Goal: Navigation & Orientation: Find specific page/section

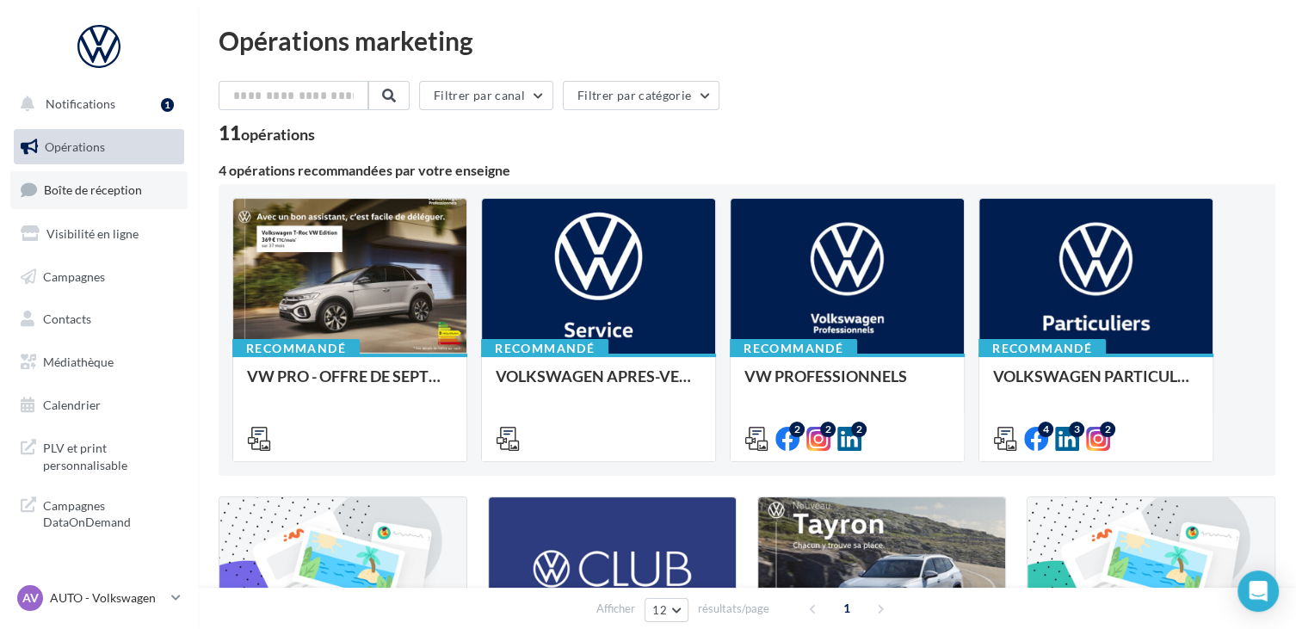
click at [66, 189] on span "Boîte de réception" at bounding box center [93, 189] width 98 height 15
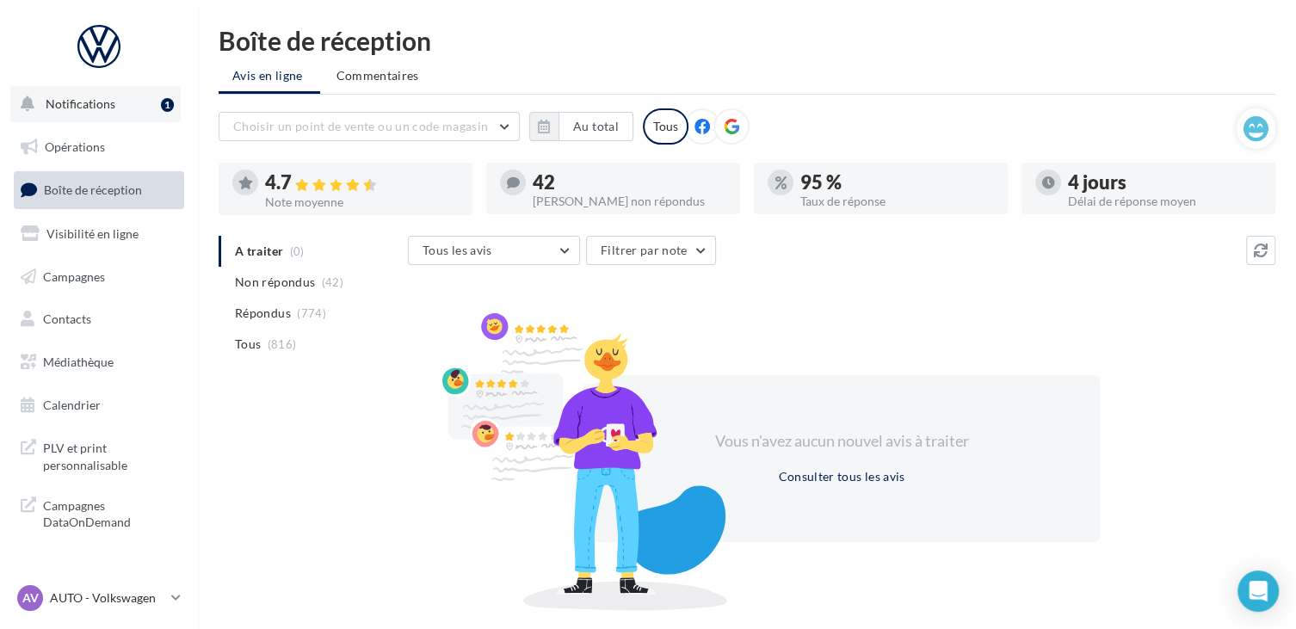
click at [110, 99] on span "Notifications" at bounding box center [81, 103] width 70 height 15
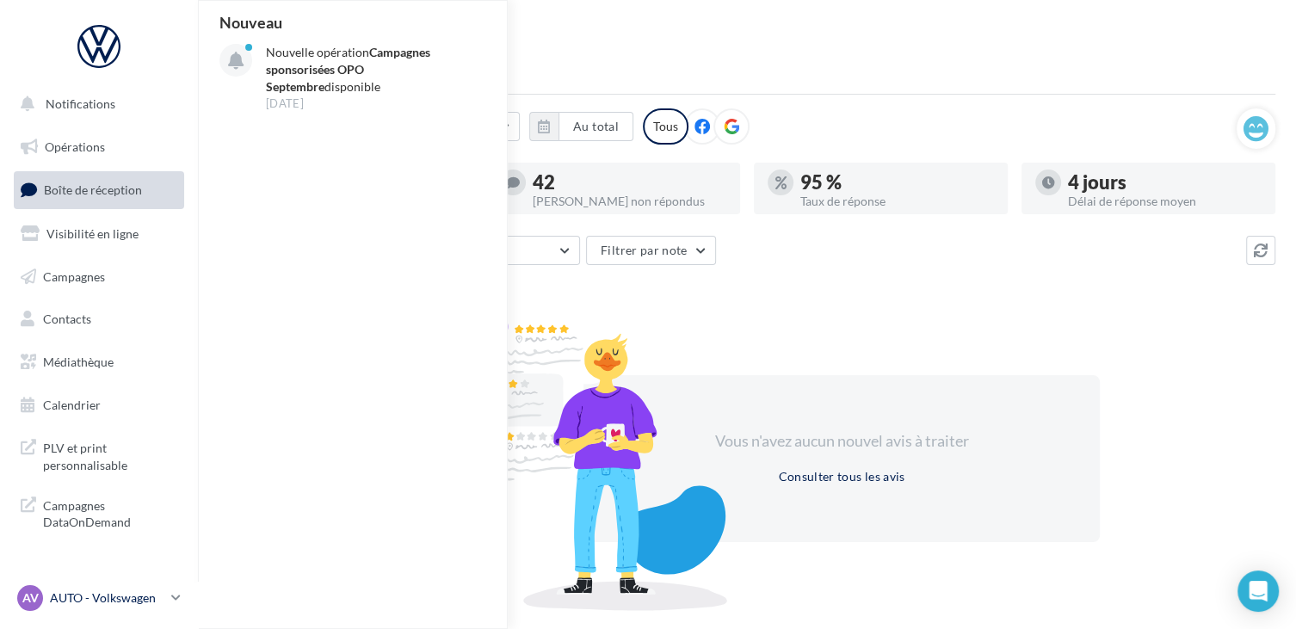
click at [83, 593] on p "AUTO - Volkswagen" at bounding box center [107, 597] width 114 height 17
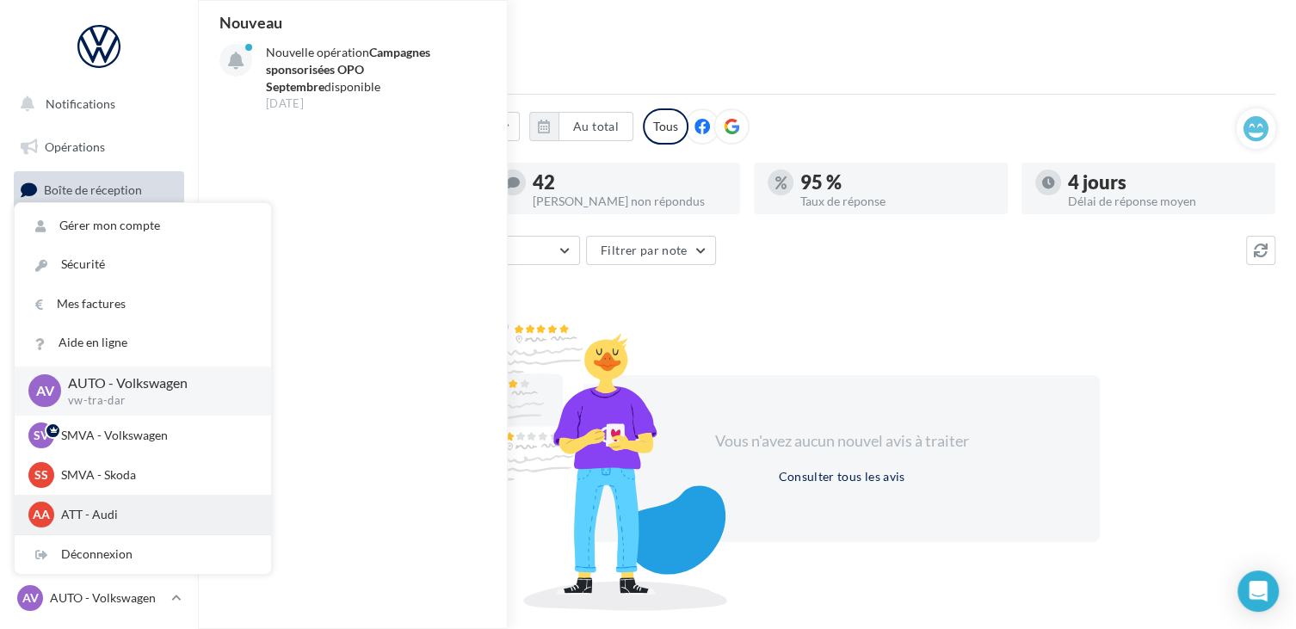
click at [89, 511] on p "ATT - Audi" at bounding box center [155, 514] width 189 height 17
